Goal: Information Seeking & Learning: Understand process/instructions

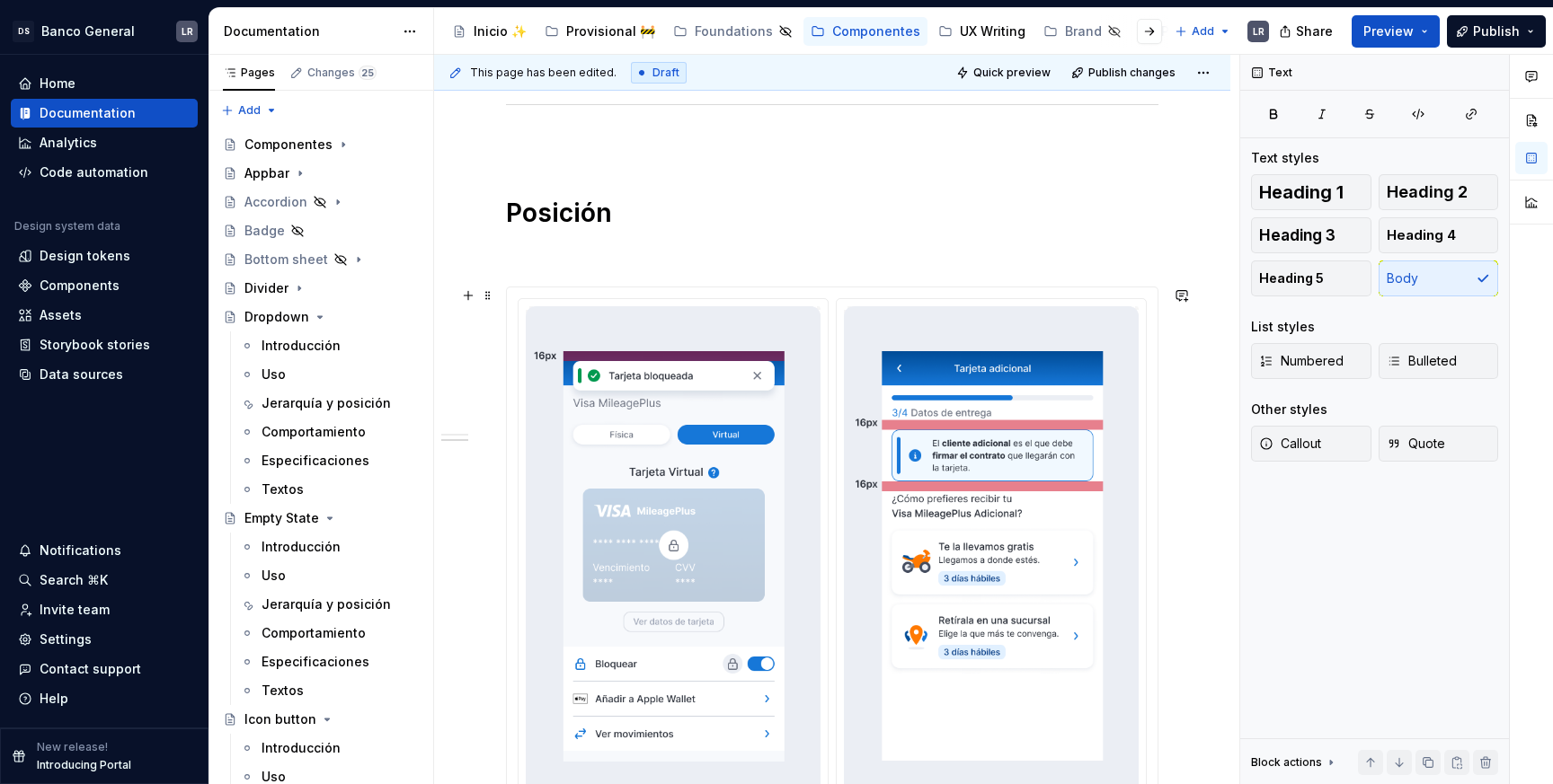
scroll to position [522, 0]
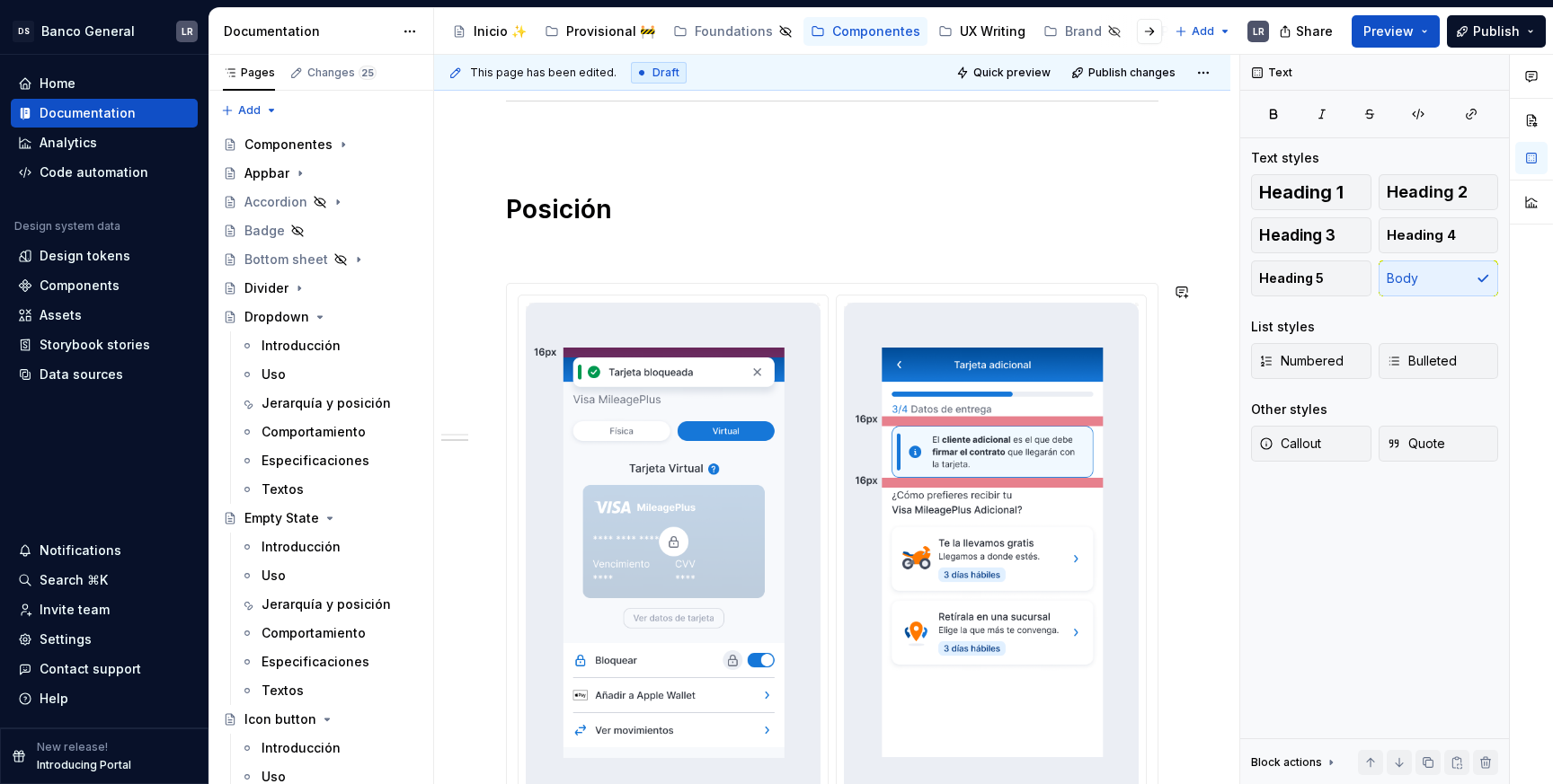
click at [879, 270] on div "Jerarquía  Los toasts deben tener una jerarquía ligera, sin robar atención exce…" at bounding box center [833, 572] width 653 height 1435
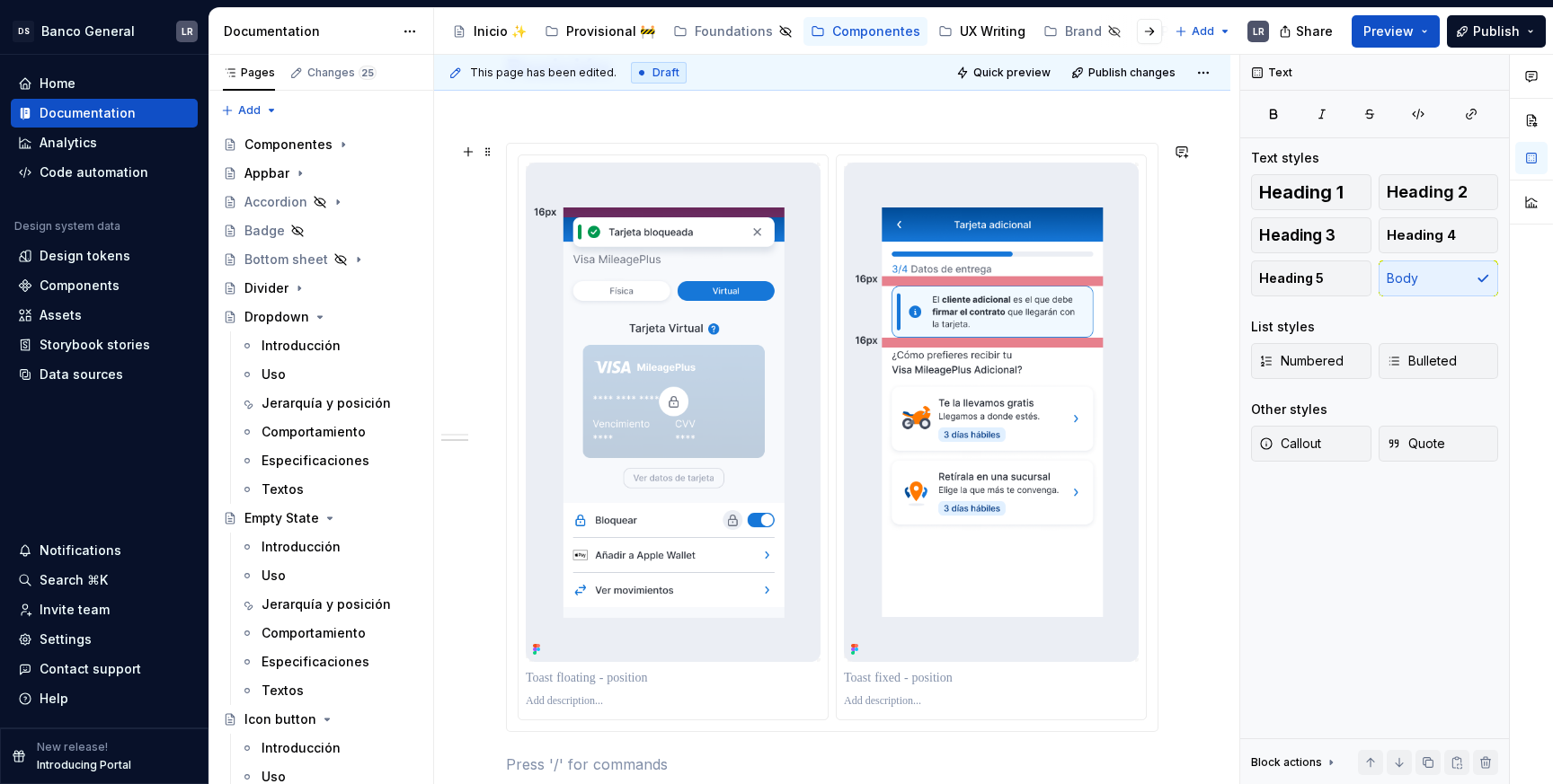
scroll to position [673, 0]
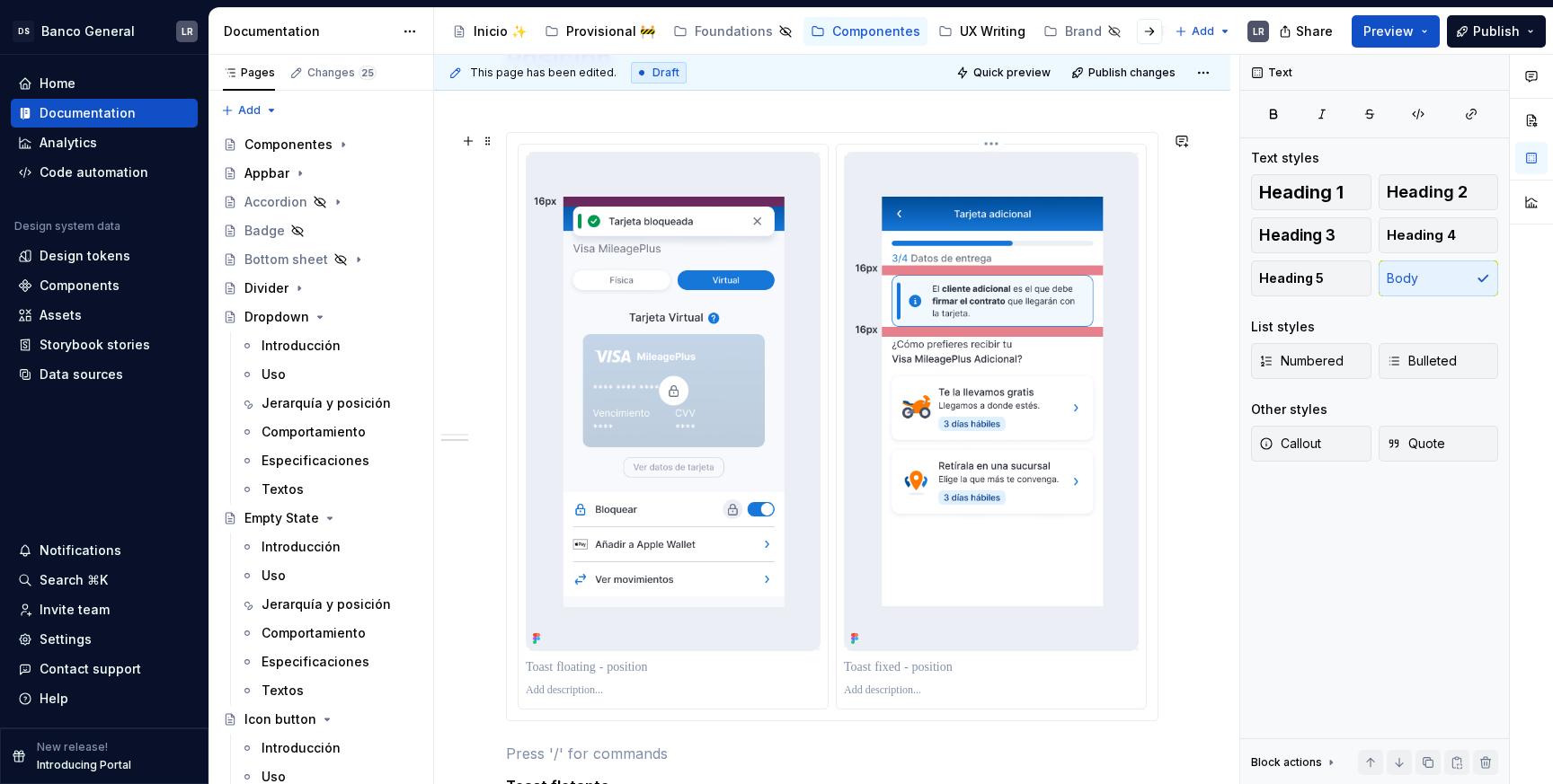
click at [955, 320] on img at bounding box center [991, 401] width 295 height 499
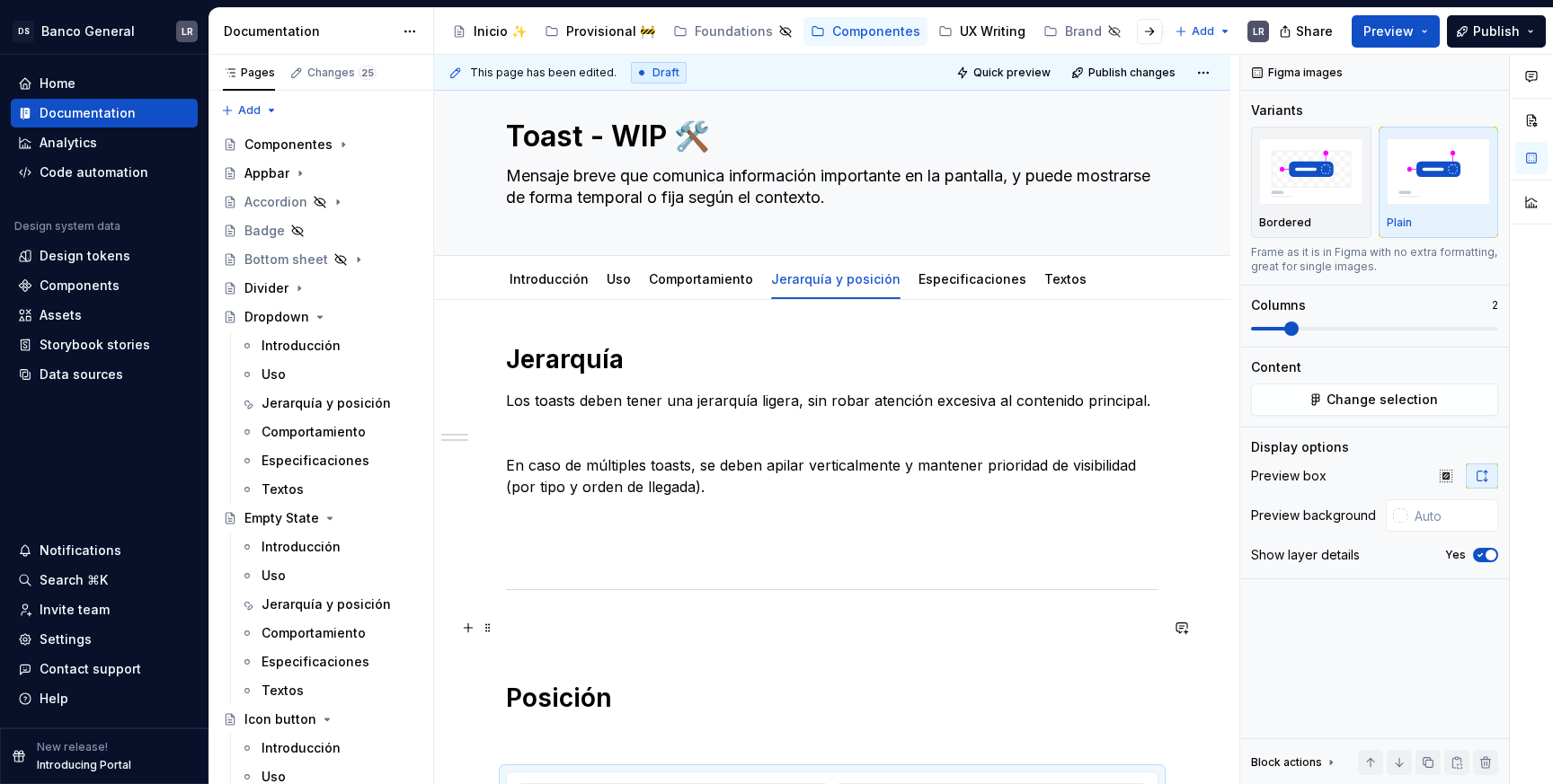
scroll to position [0, 0]
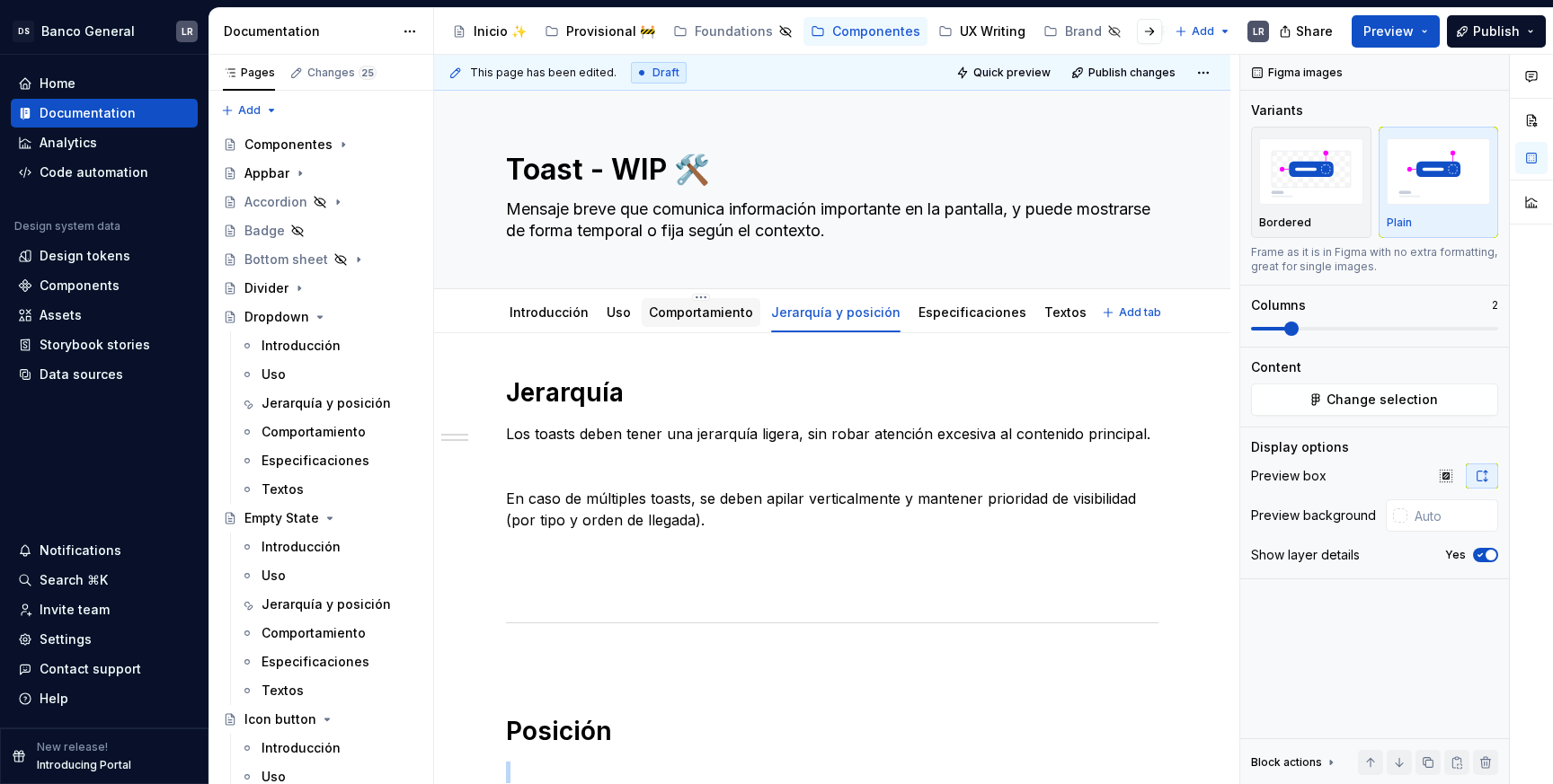
click at [698, 317] on link "Comportamiento" at bounding box center [701, 312] width 104 height 15
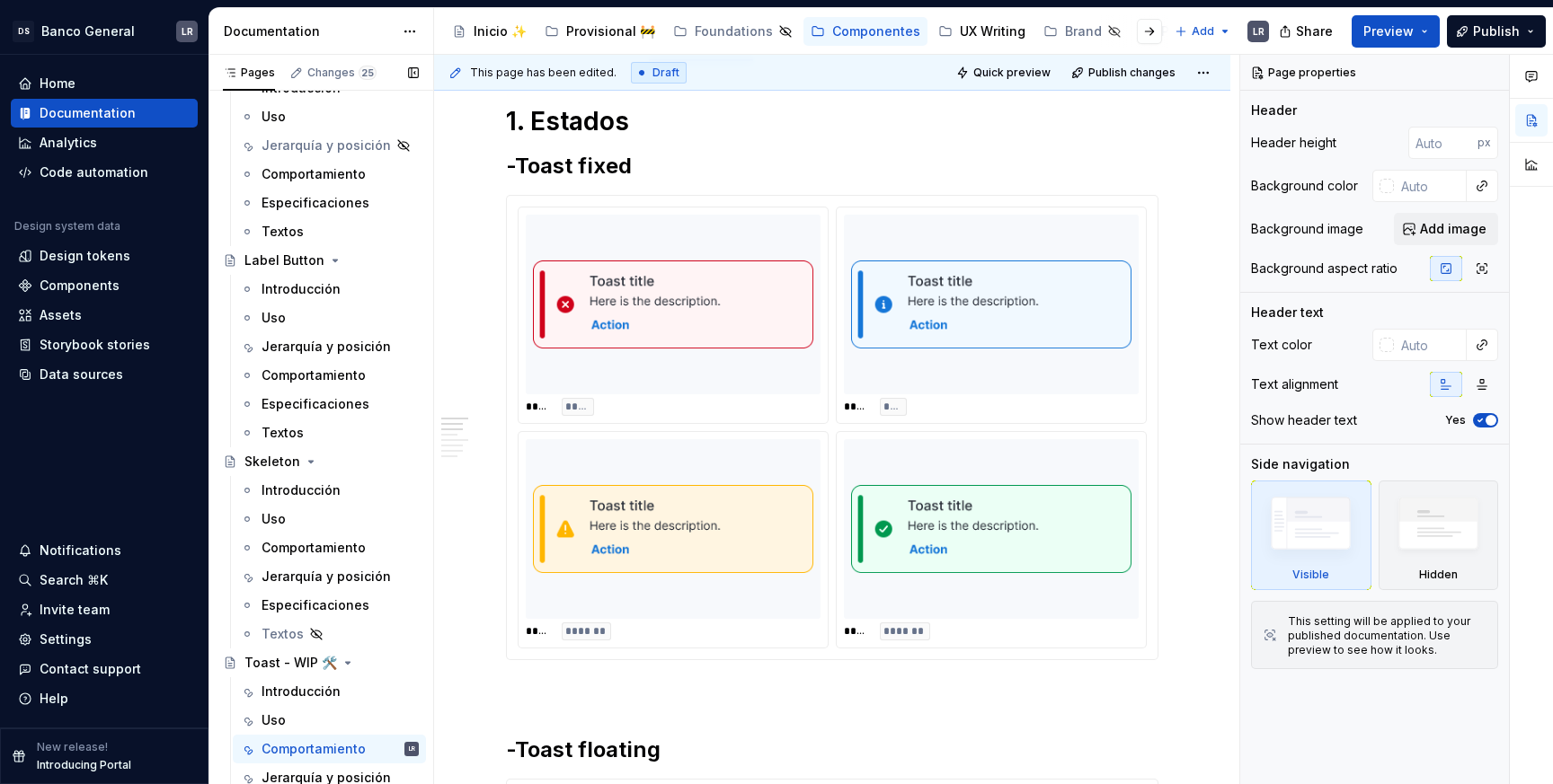
scroll to position [865, 0]
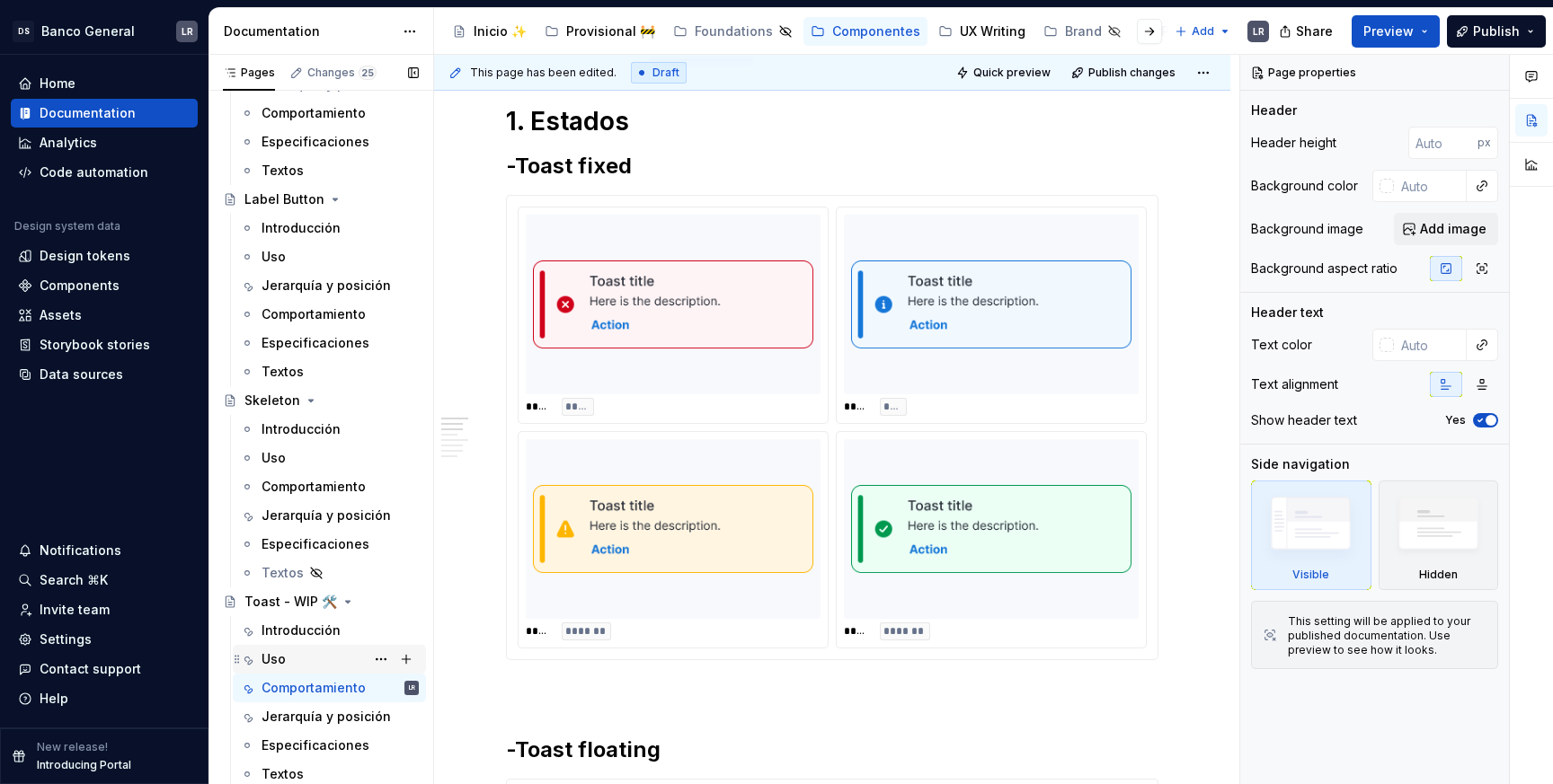
click at [282, 662] on div "Uso" at bounding box center [273, 659] width 24 height 18
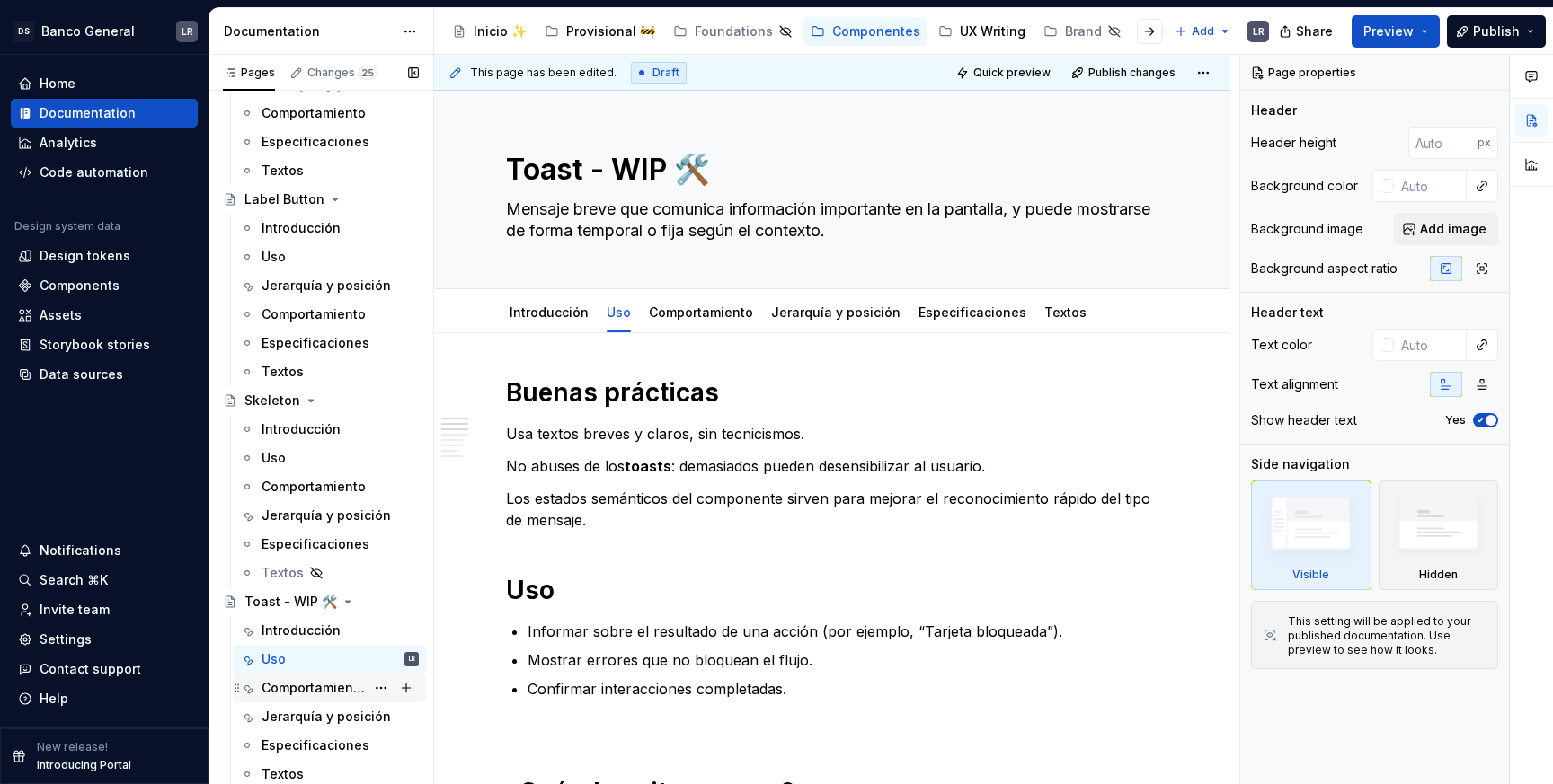
click at [274, 691] on div "Comportamiento" at bounding box center [313, 687] width 103 height 18
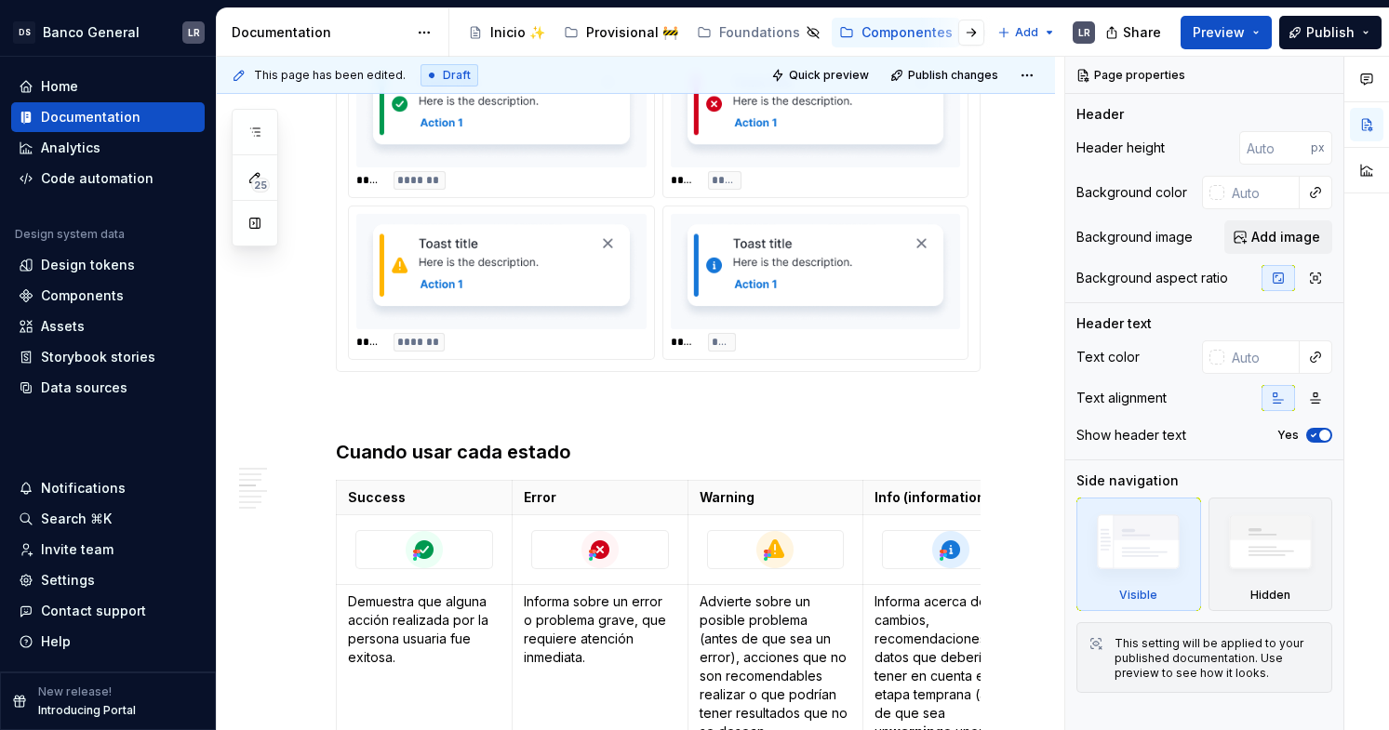
scroll to position [1069, 0]
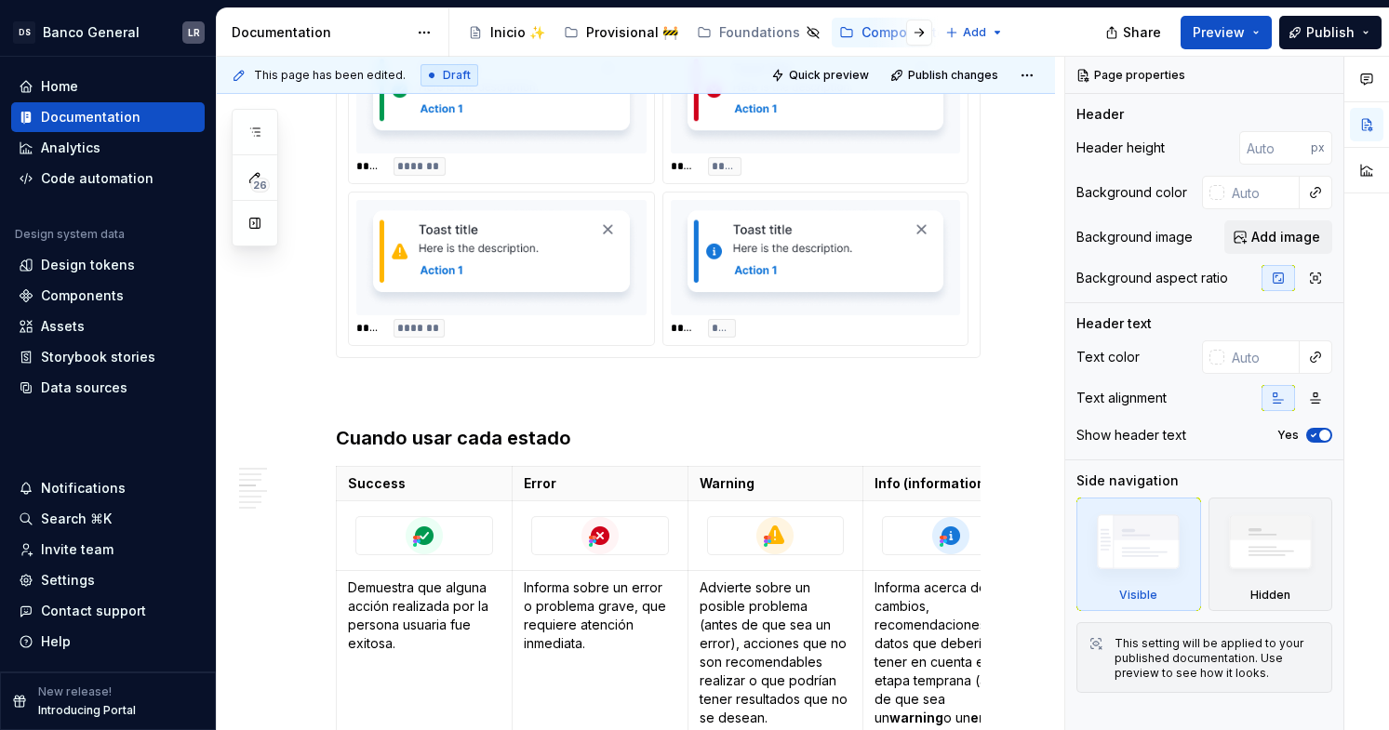
type textarea "*"
